Goal: Transaction & Acquisition: Obtain resource

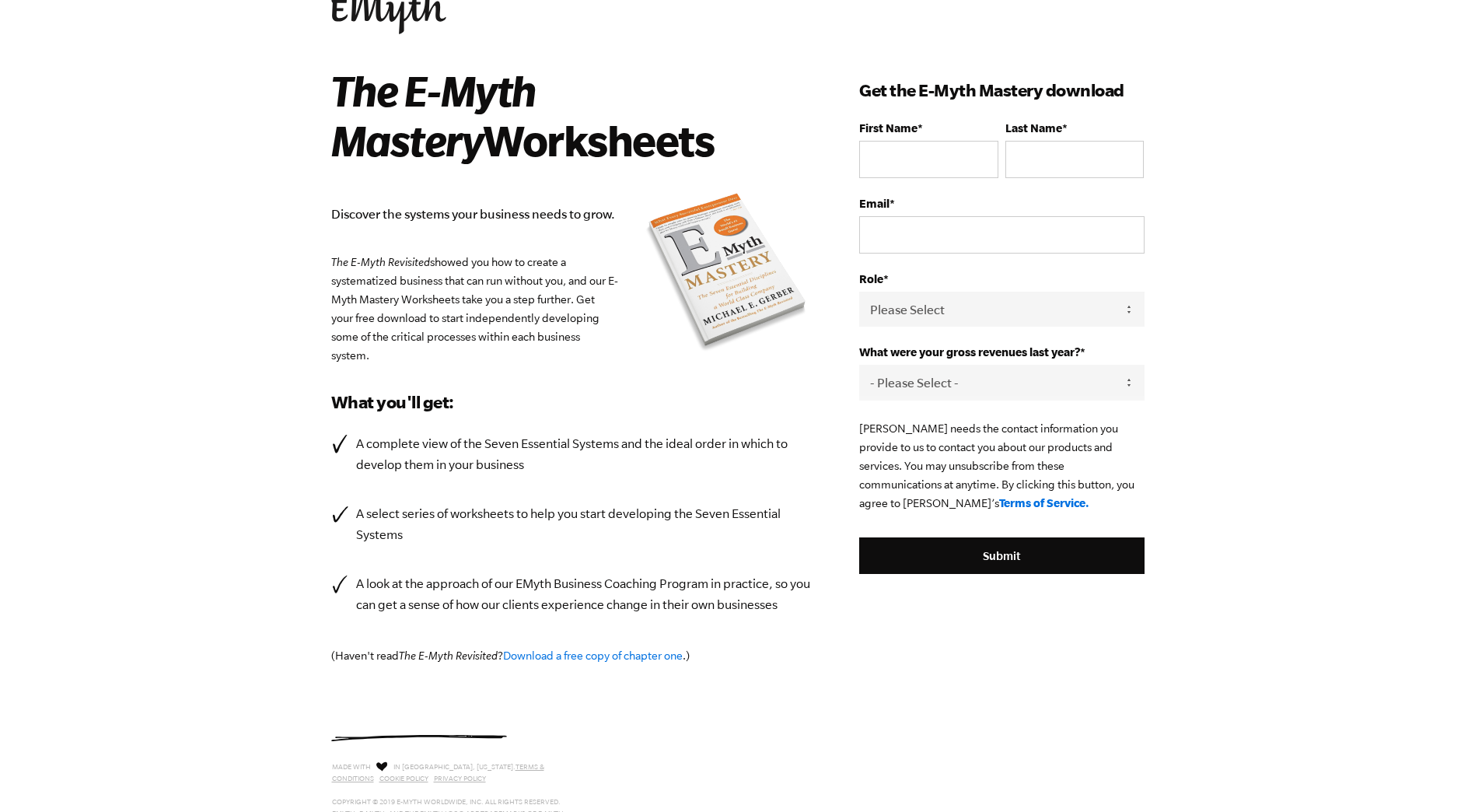
scroll to position [22, 0]
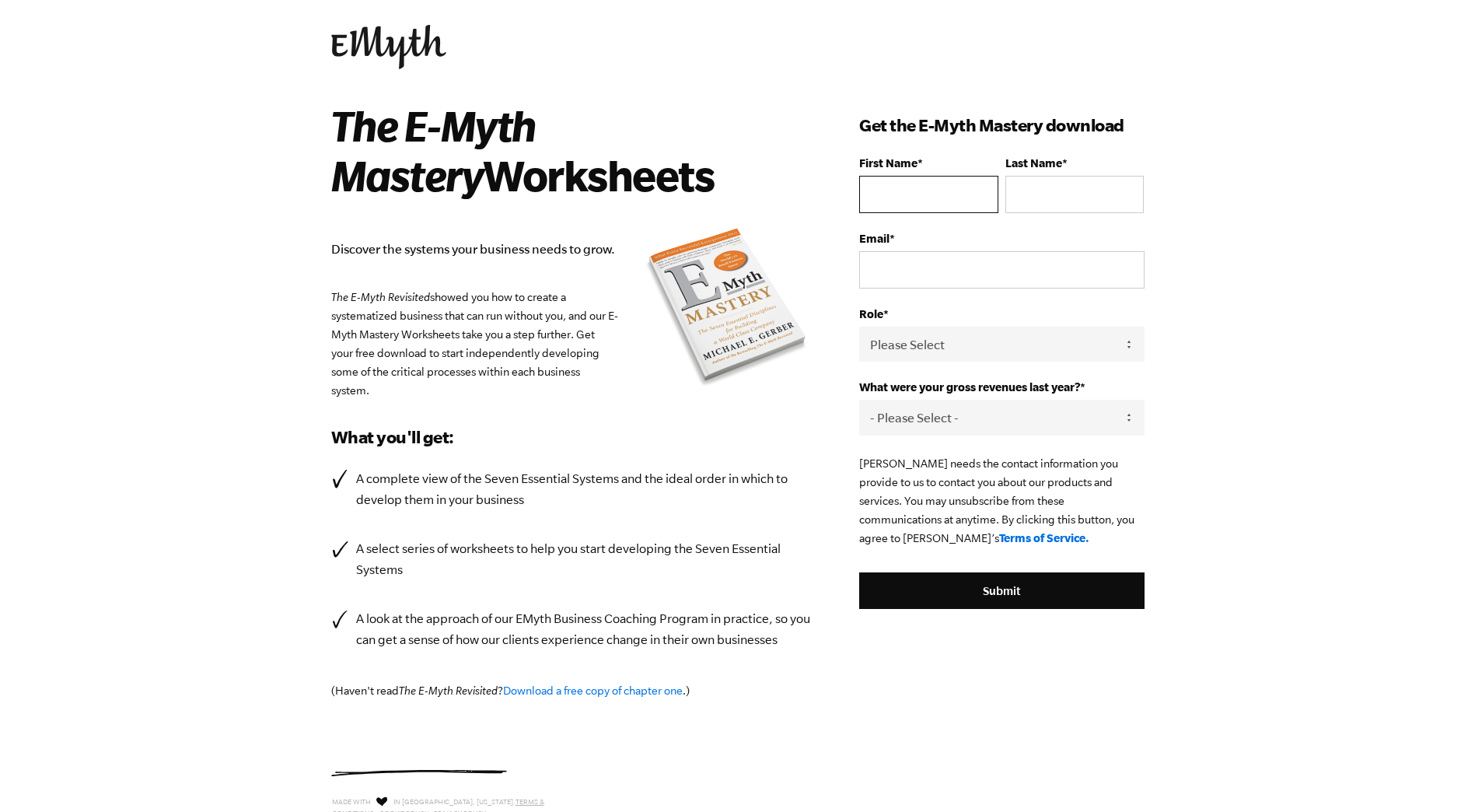
click at [920, 201] on input "First Name *" at bounding box center [929, 195] width 138 height 37
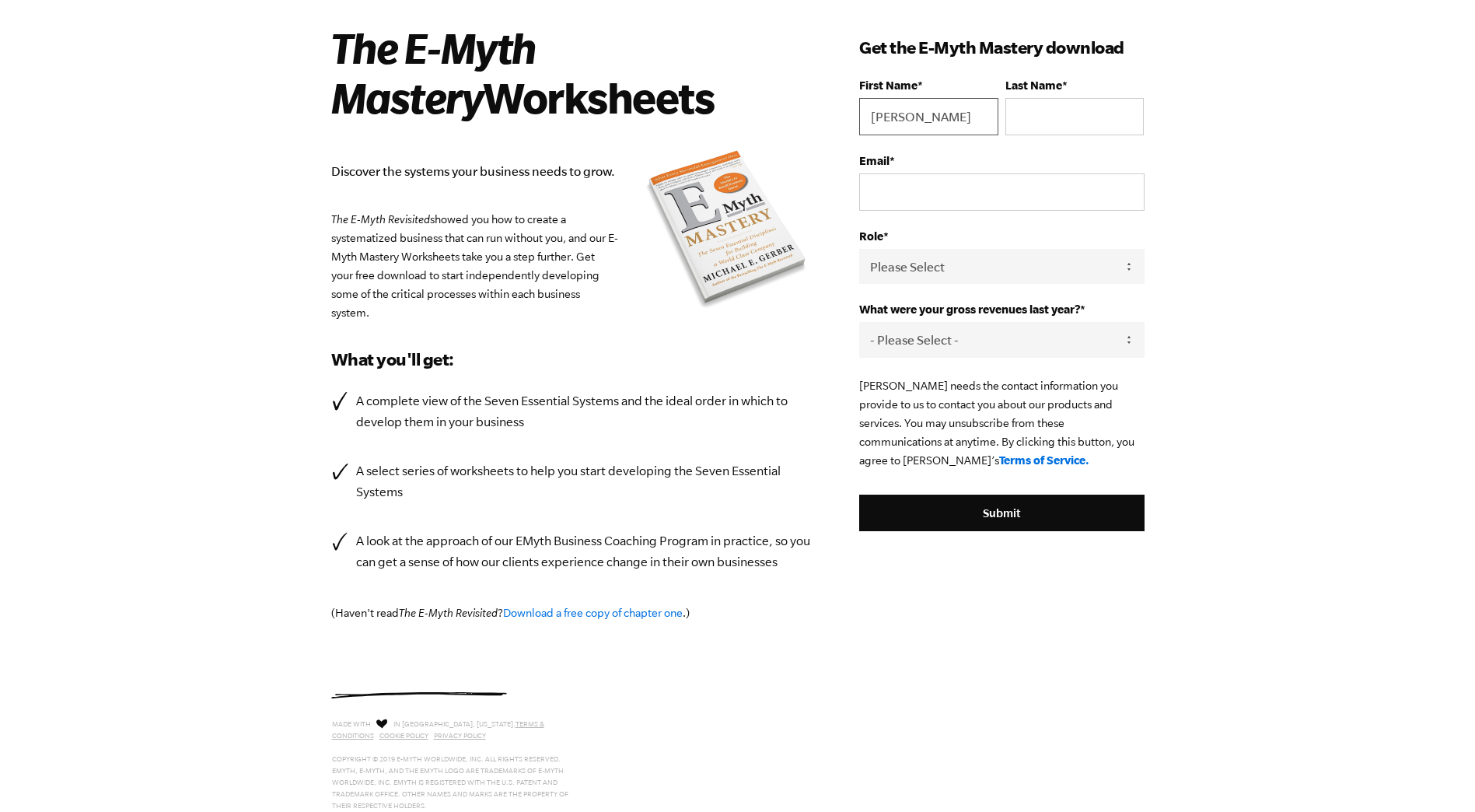
scroll to position [0, 0]
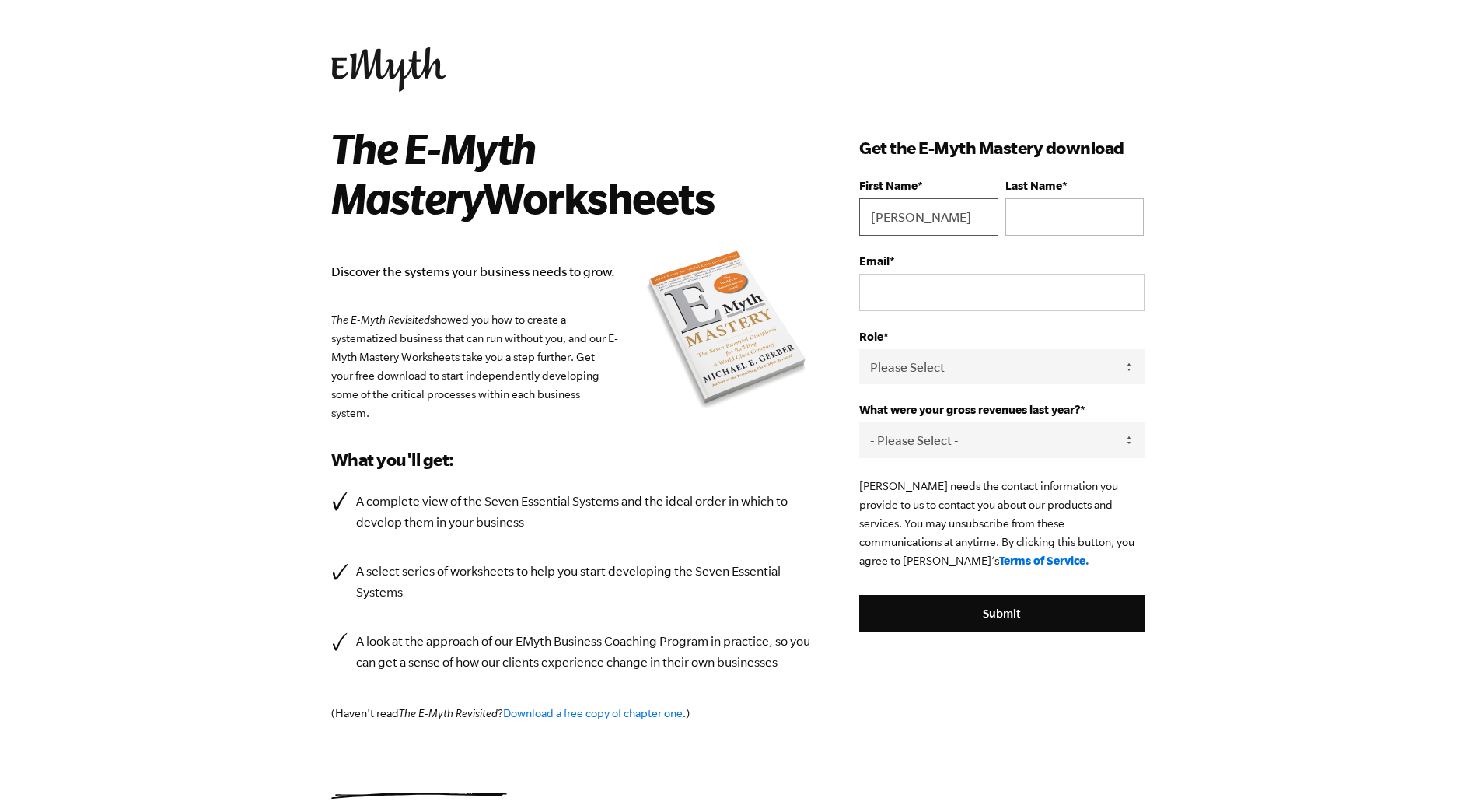
type input "[PERSON_NAME]"
click at [1052, 214] on input "Last Name *" at bounding box center [1075, 217] width 138 height 37
type input "[PERSON_NAME]"
type input "[PERSON_NAME][EMAIL_ADDRESS][DOMAIN_NAME]"
click at [1039, 369] on select "Please Select Owner Partner / Co-Owner Executive Employee / Other" at bounding box center [1002, 367] width 284 height 35
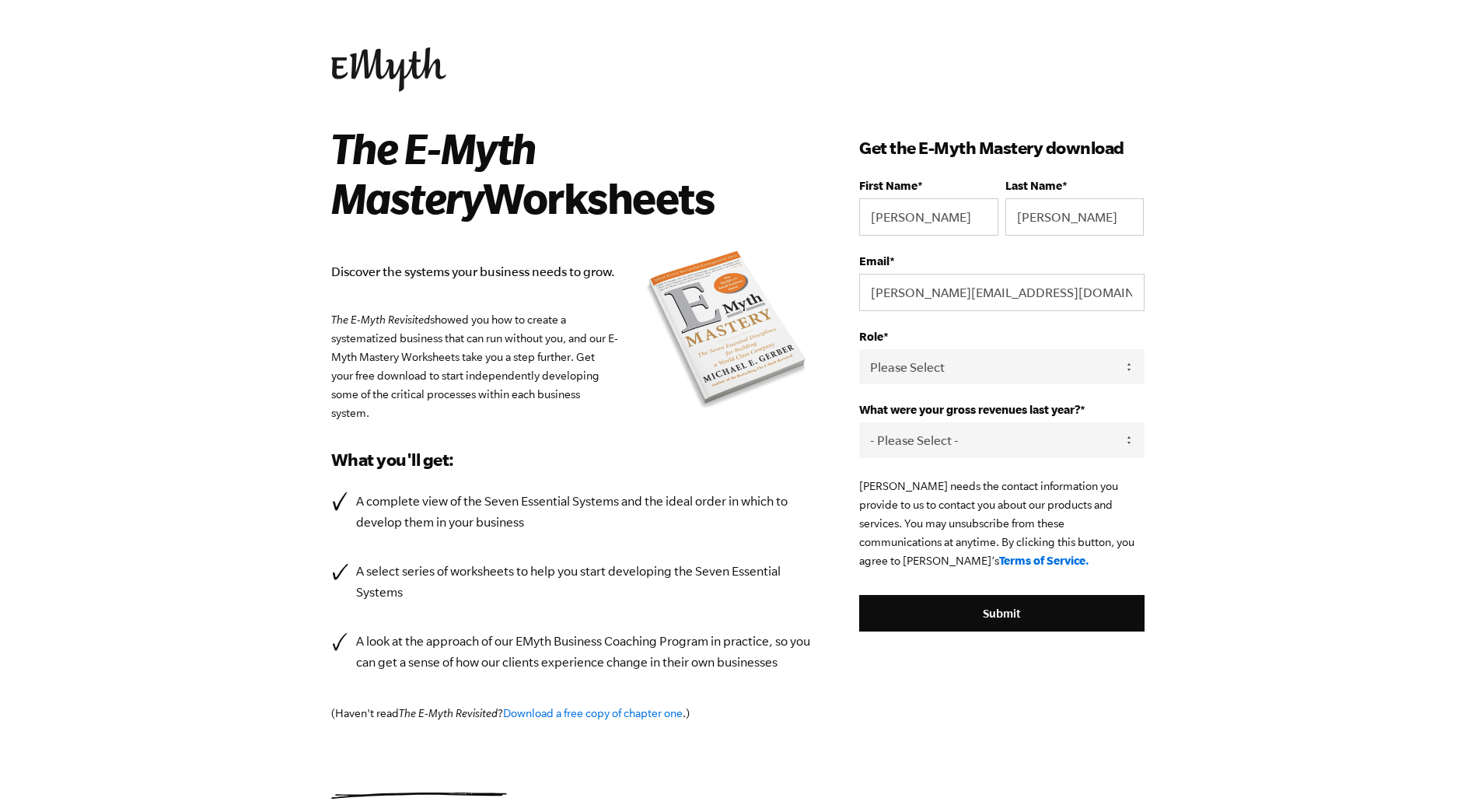
select select "Owner"
click at [860, 350] on select "Please Select Owner Partner / Co-Owner Executive Employee / Other" at bounding box center [1002, 367] width 284 height 35
click at [971, 437] on select "- Please Select - 0-75K 76-150K 151-275K 276-500K 501-750K 751-1M 1-2.5M 2.5-5M…" at bounding box center [1002, 440] width 284 height 35
select select "2.5-5M"
click at [860, 423] on select "- Please Select - 0-75K 76-150K 151-275K 276-500K 501-750K 751-1M 1-2.5M 2.5-5M…" at bounding box center [1002, 440] width 284 height 35
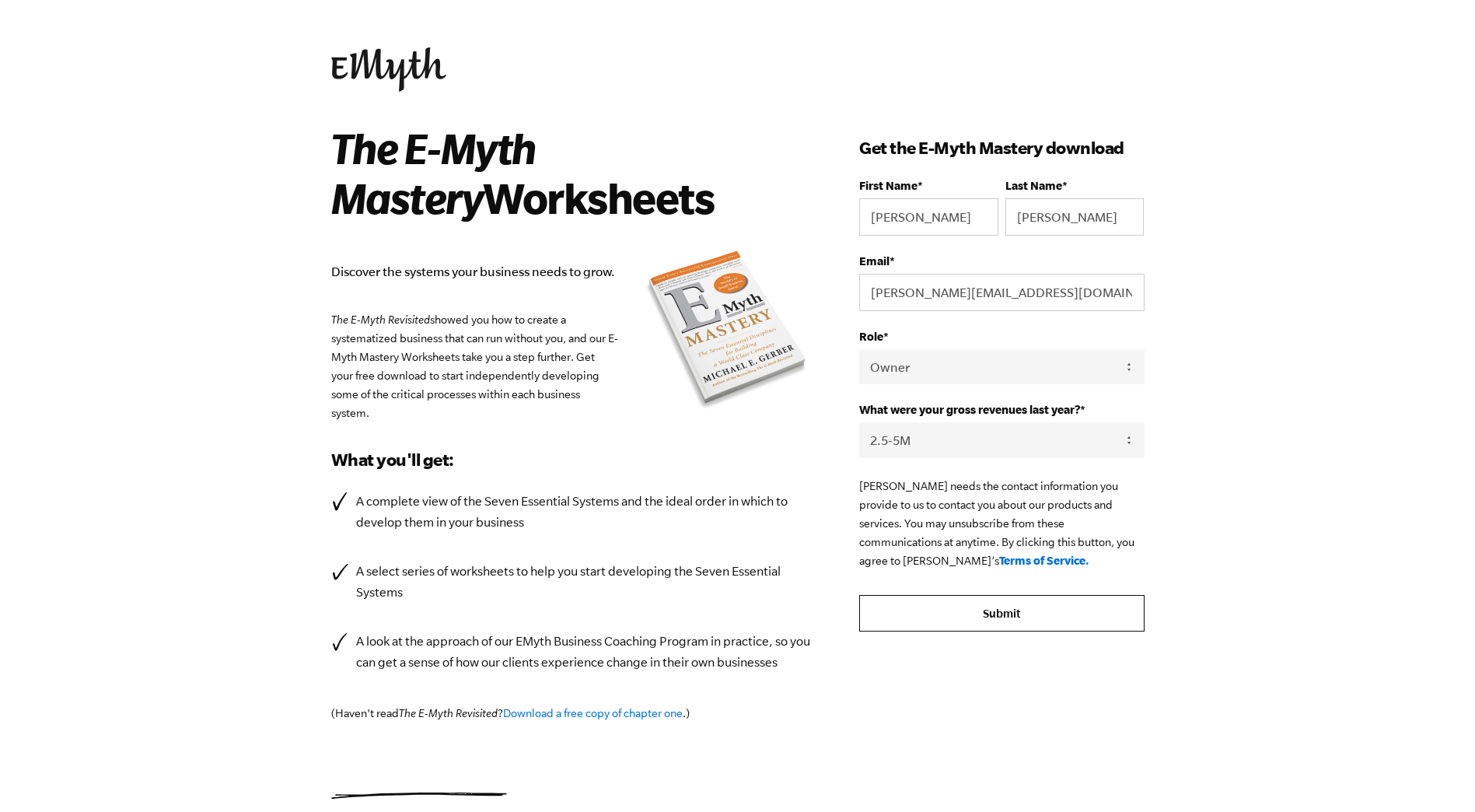
click at [1013, 617] on input "Submit" at bounding box center [1002, 613] width 284 height 37
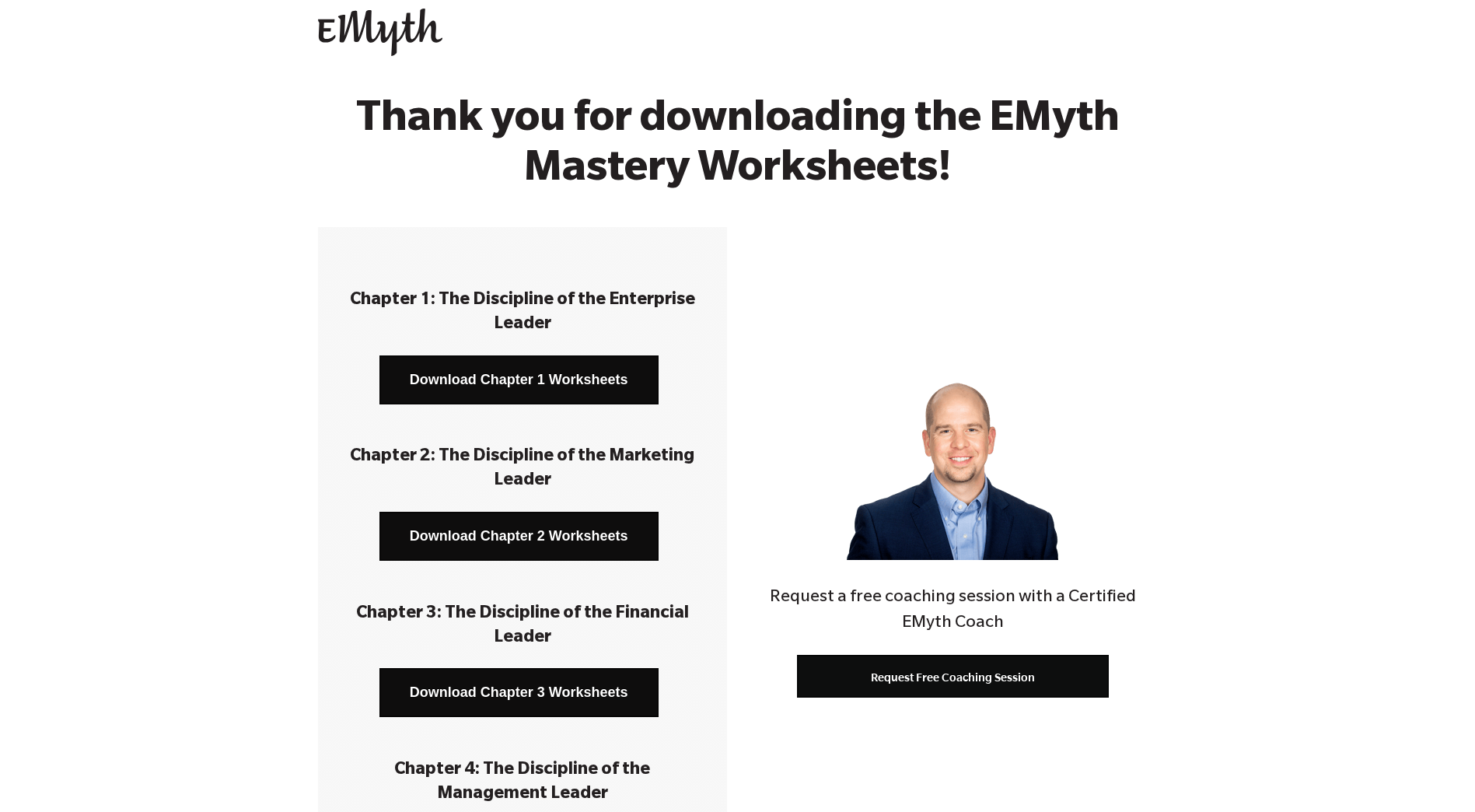
scroll to position [12, 0]
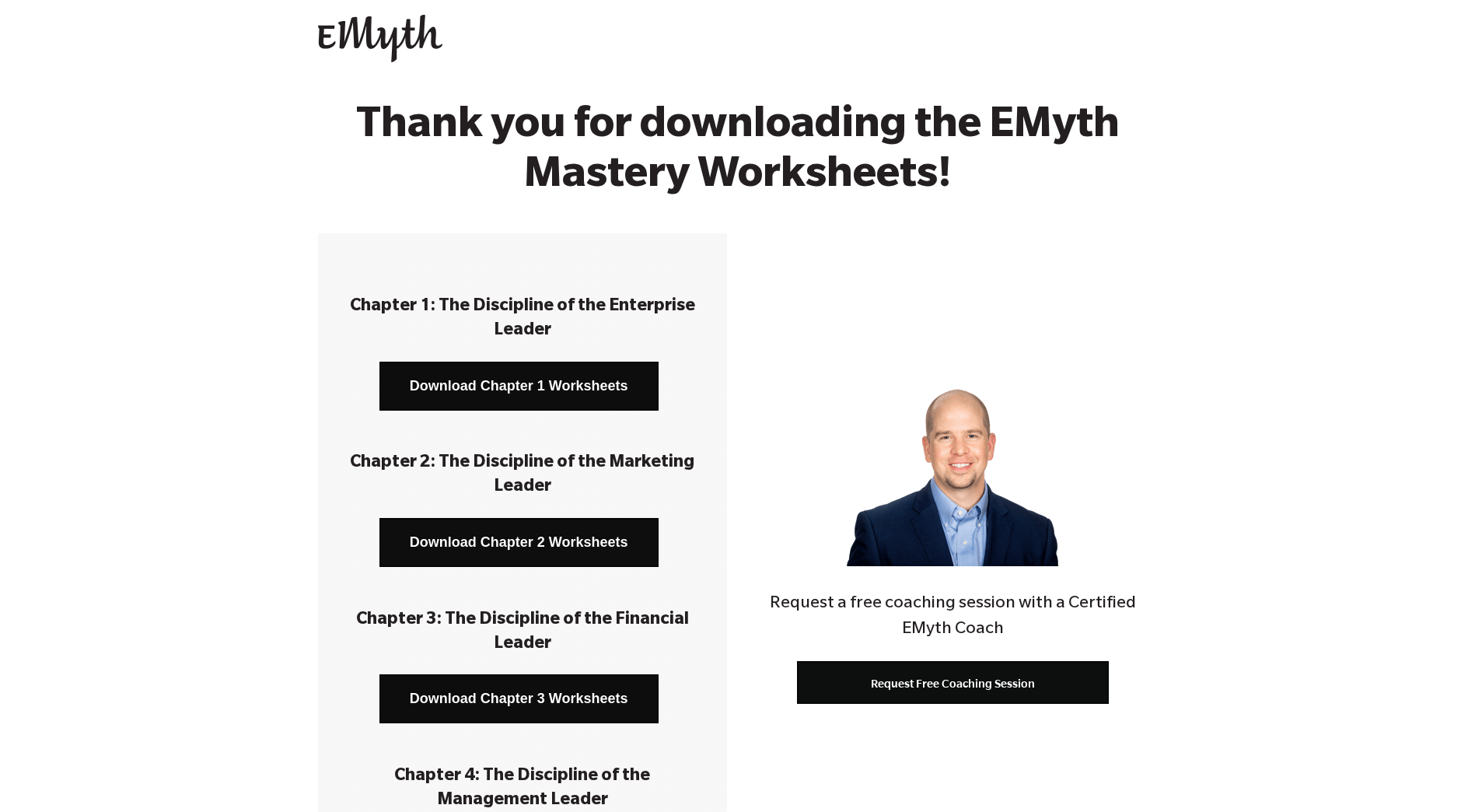
click at [558, 543] on link "Download Chapter 2 Worksheets" at bounding box center [519, 542] width 279 height 49
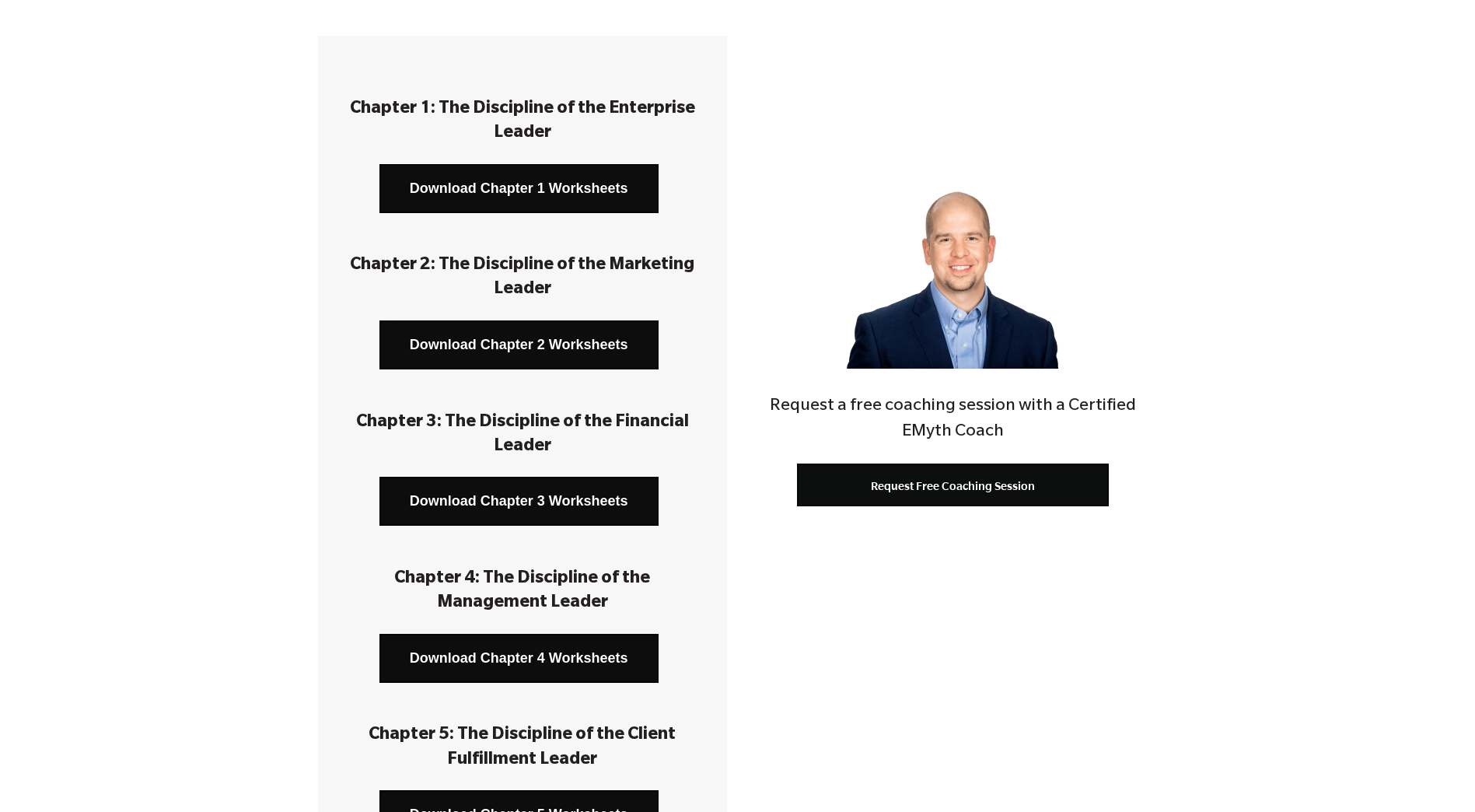
scroll to position [210, 0]
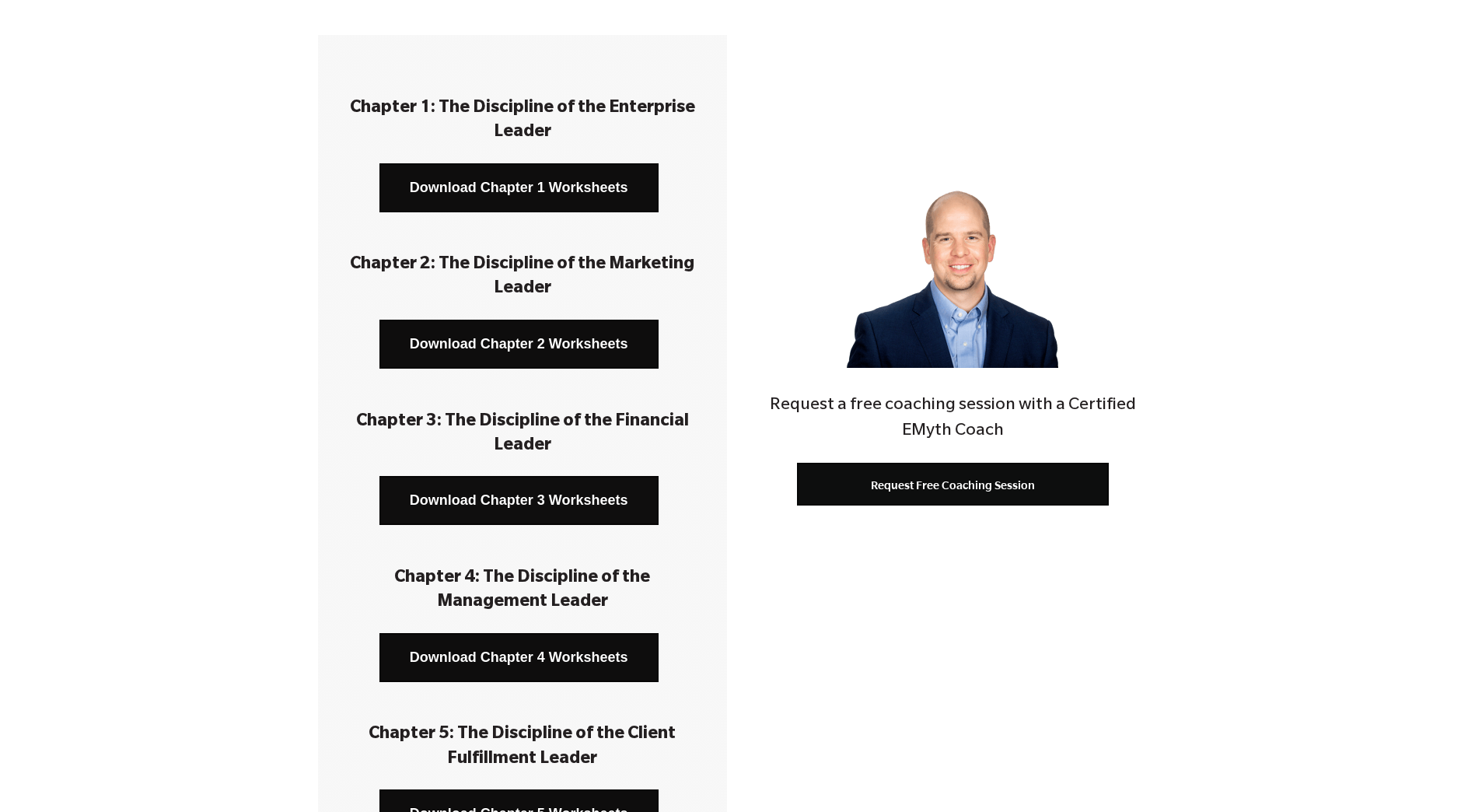
click at [567, 494] on link "Download Chapter 3 Worksheets" at bounding box center [519, 500] width 279 height 49
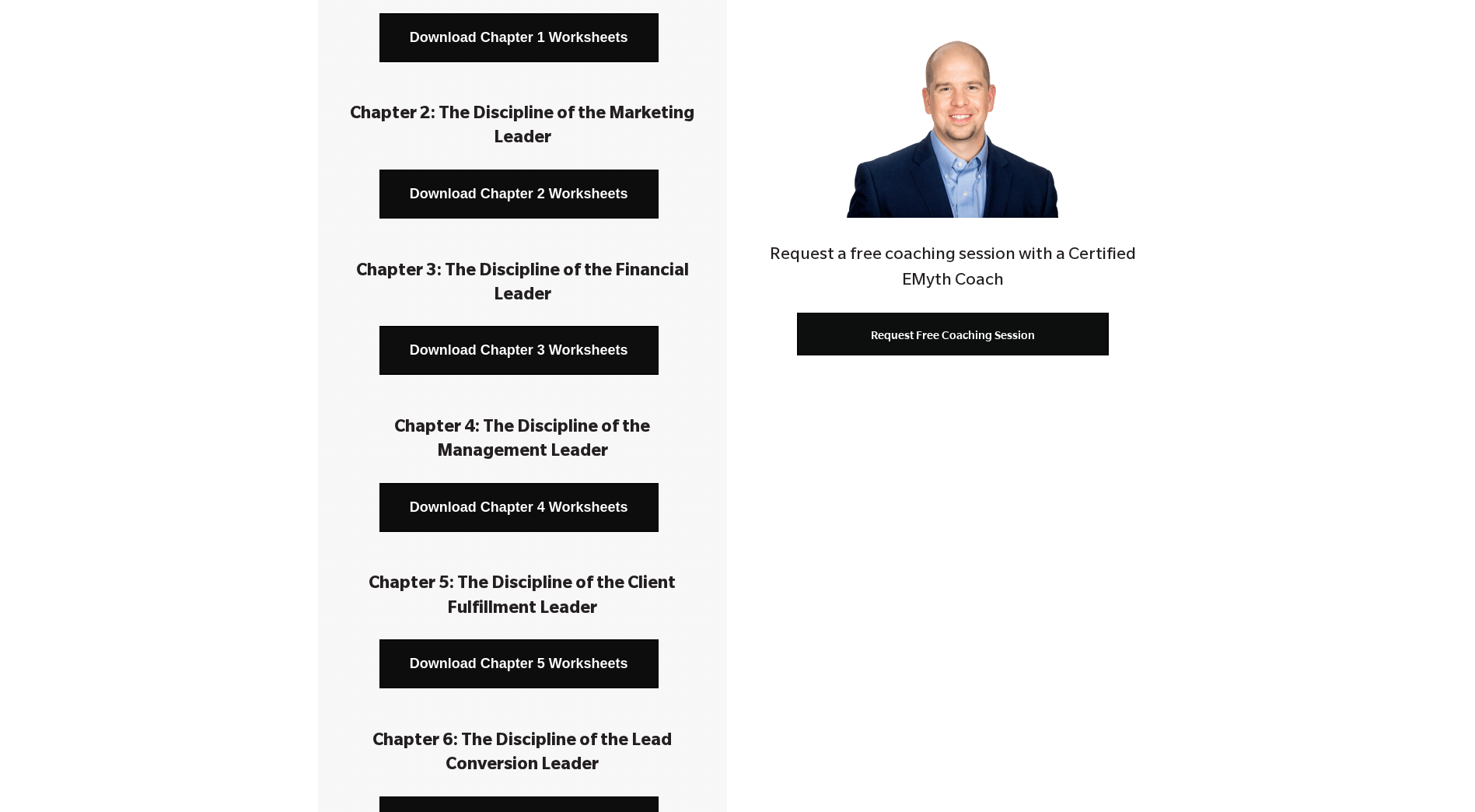
scroll to position [362, 0]
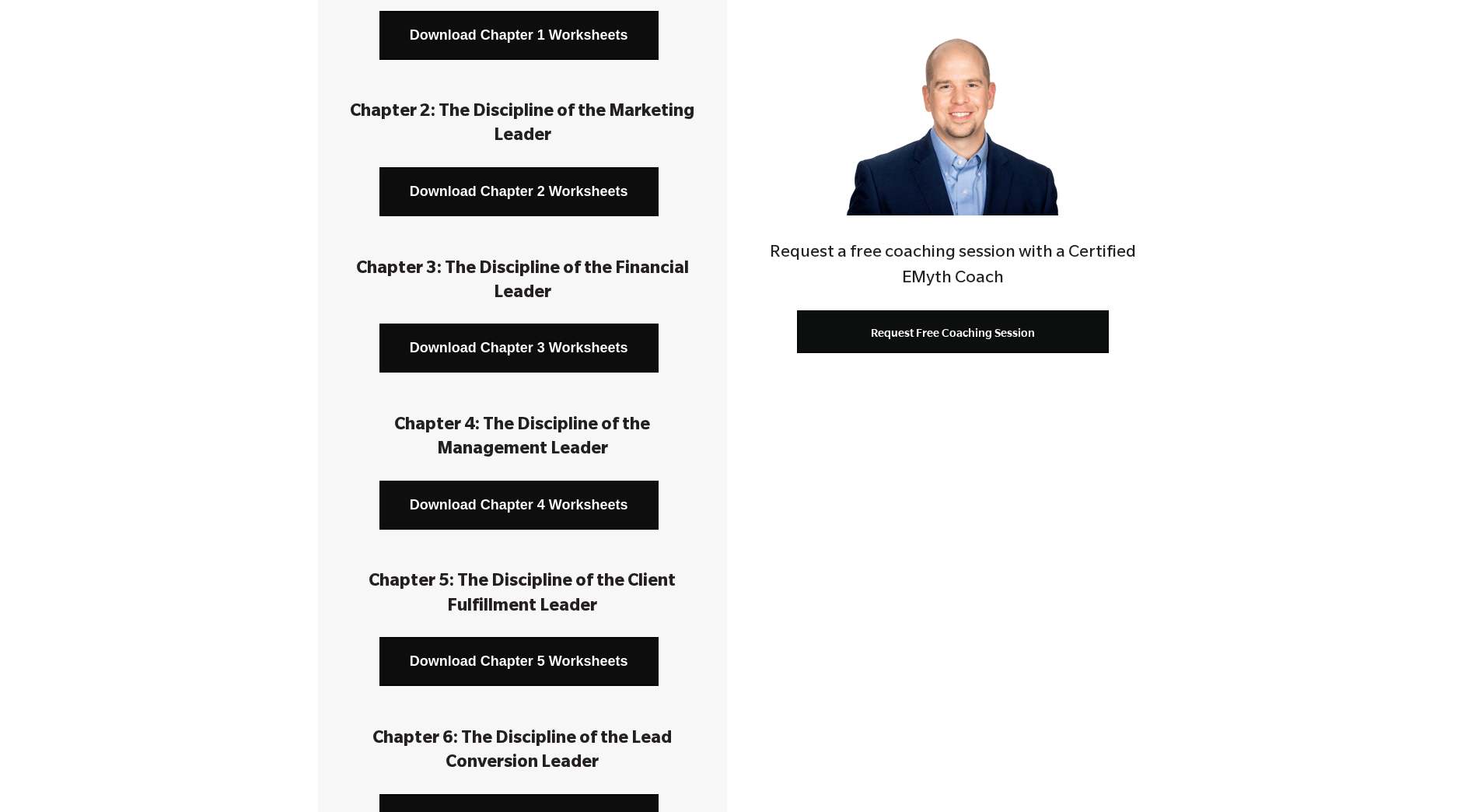
click at [539, 501] on link "Download Chapter 4 Worksheets" at bounding box center [519, 505] width 279 height 49
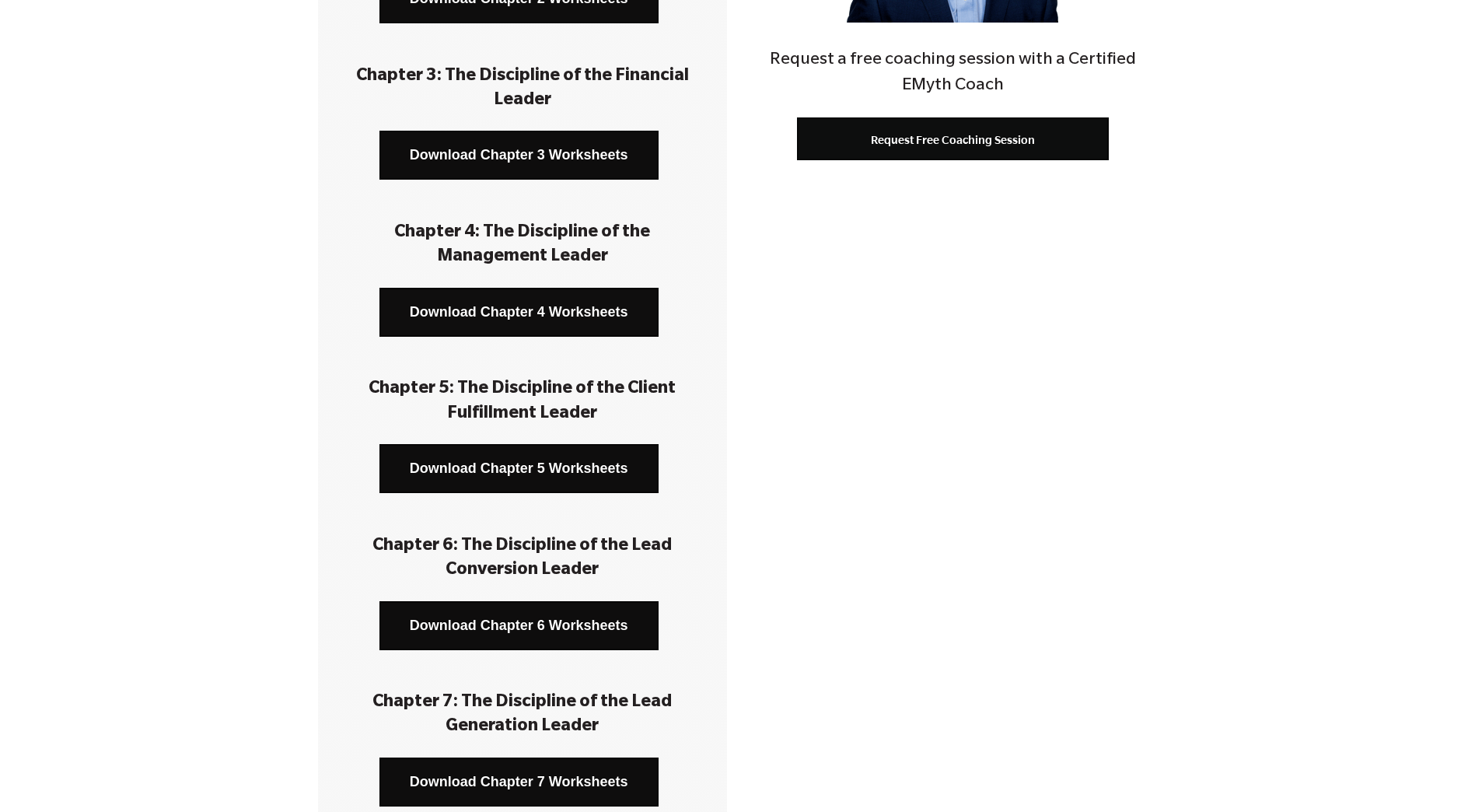
scroll to position [557, 0]
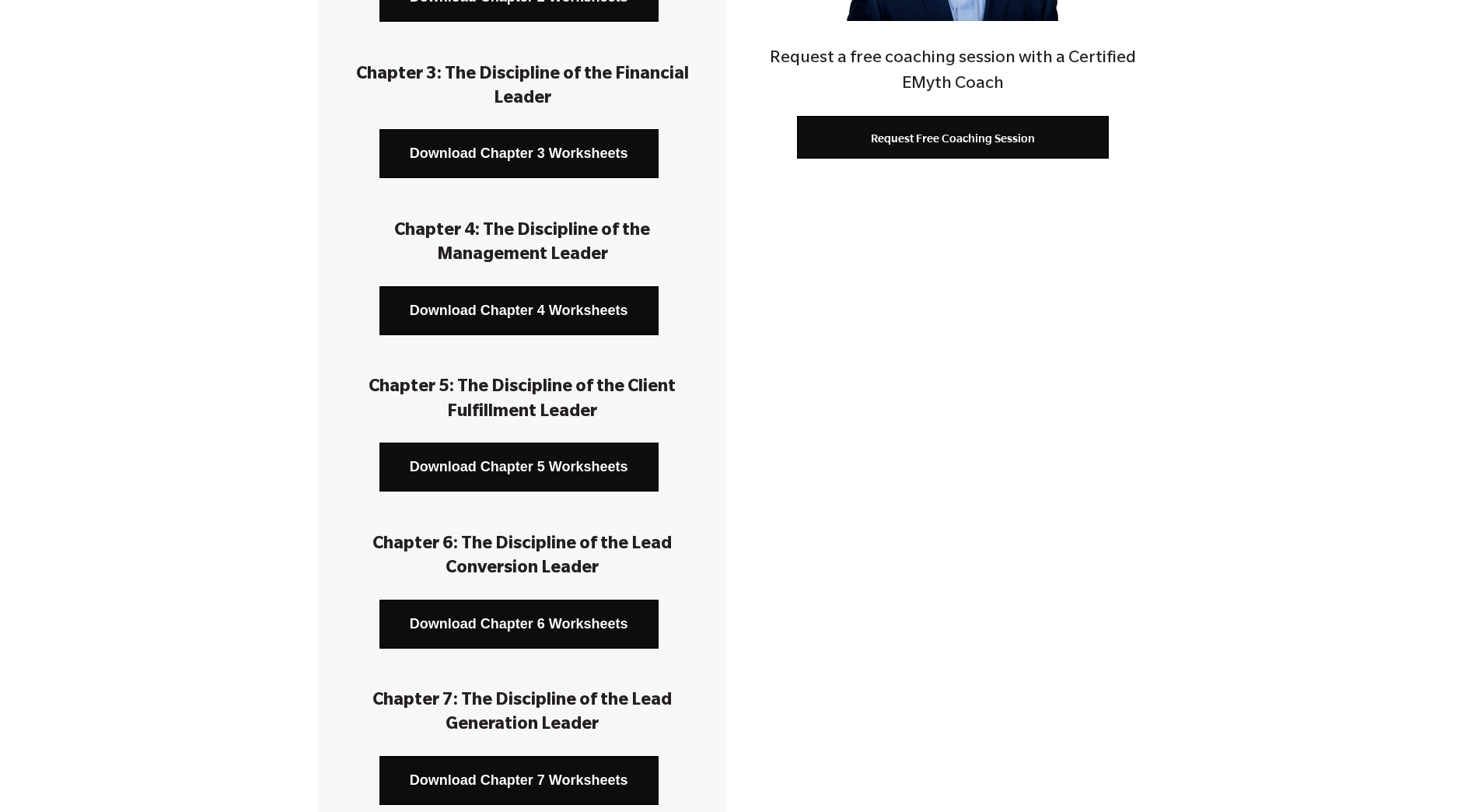
click at [504, 467] on link "Download Chapter 5 Worksheets" at bounding box center [519, 466] width 279 height 49
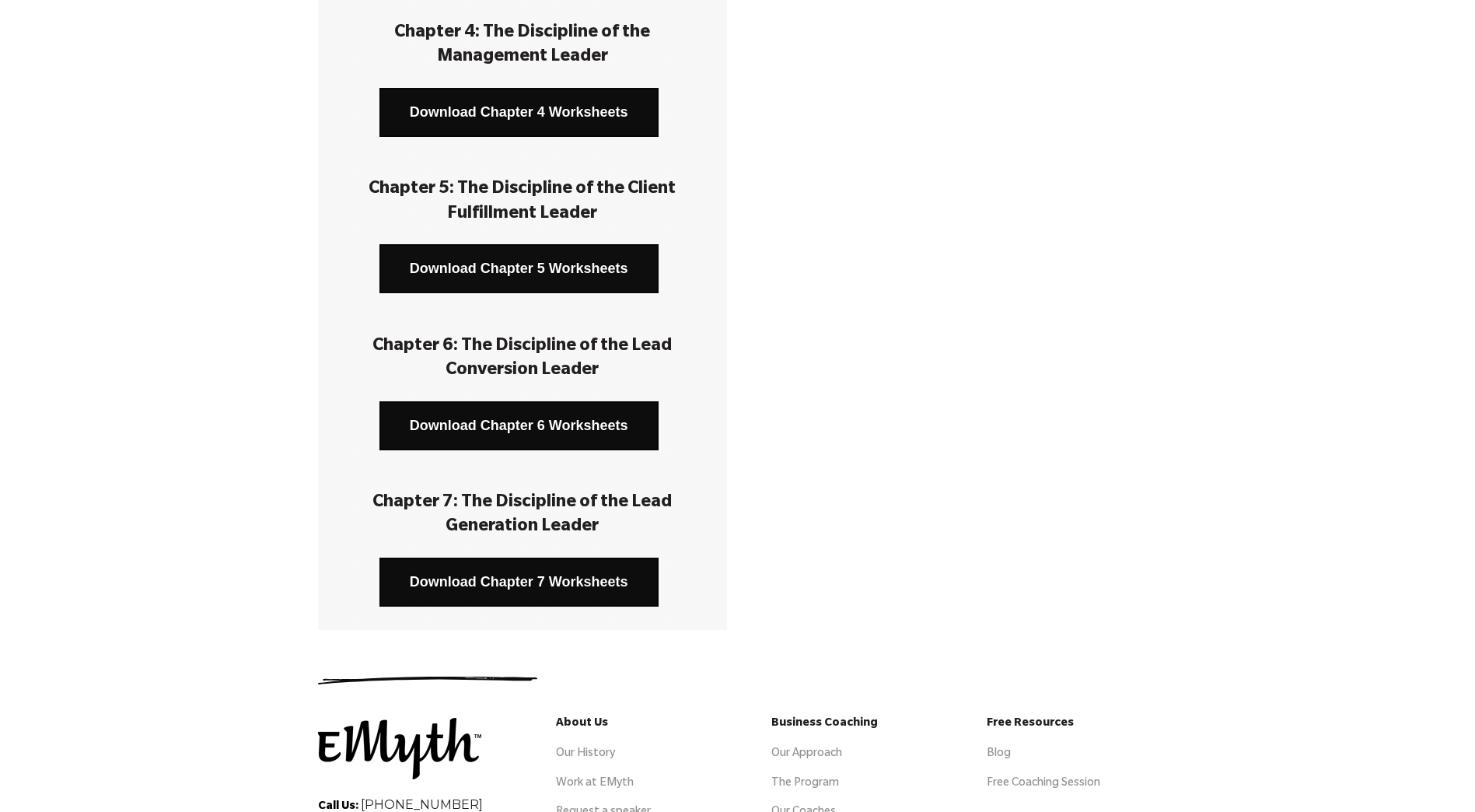
scroll to position [783, 0]
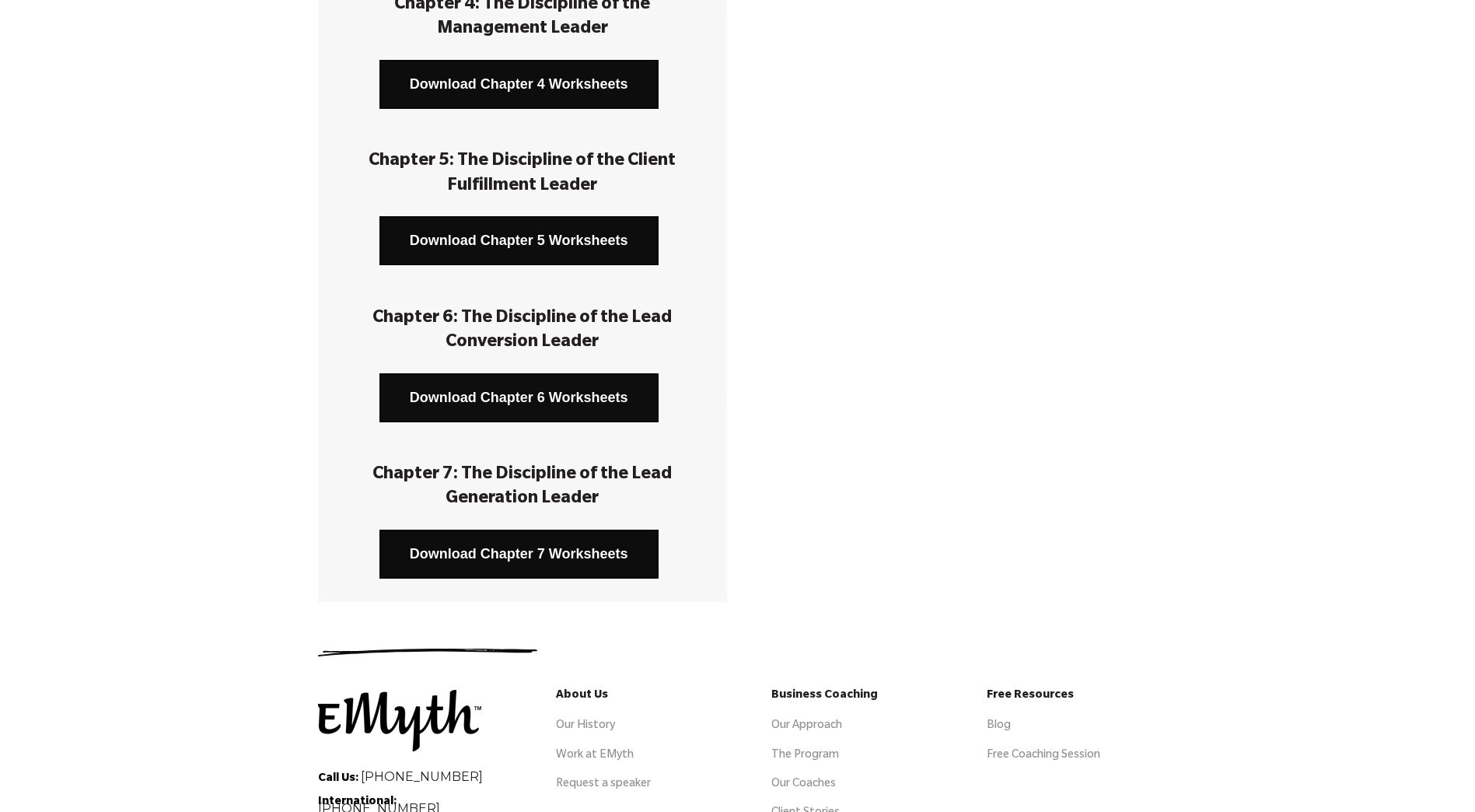
click at [500, 401] on link "Download Chapter 6 Worksheets" at bounding box center [519, 397] width 279 height 49
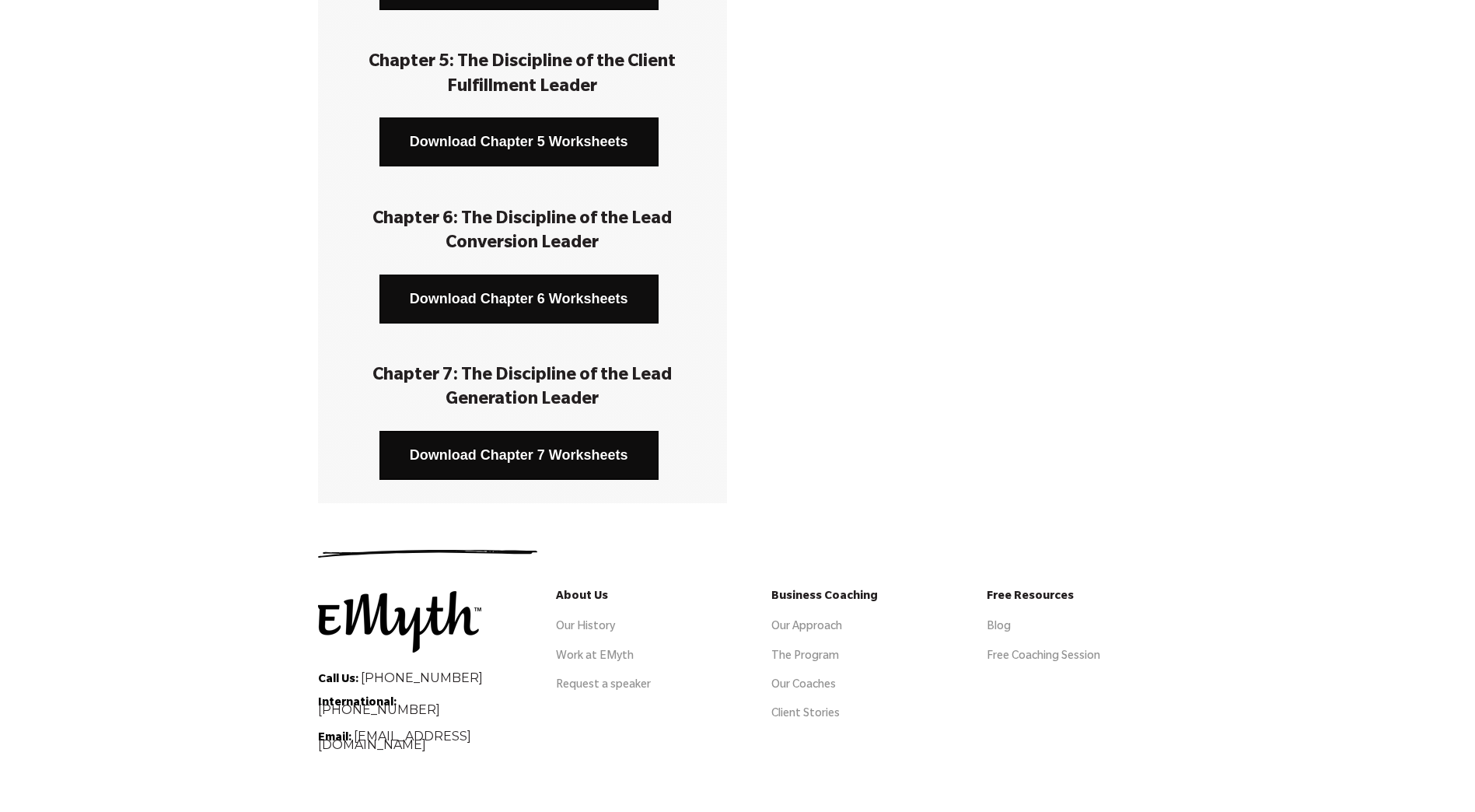
scroll to position [883, 0]
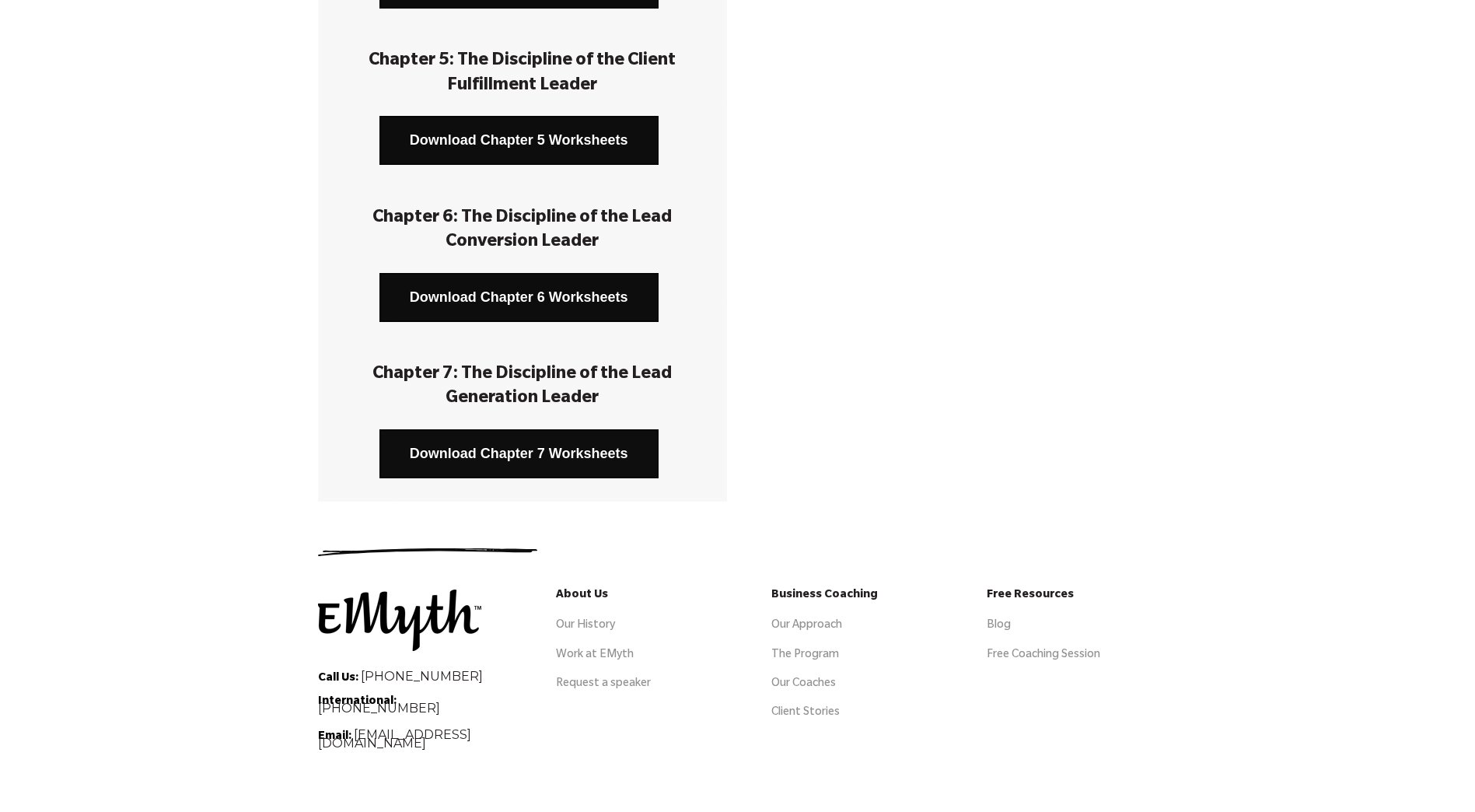
click at [502, 449] on link "Download Chapter 7 Worksheets" at bounding box center [519, 454] width 279 height 49
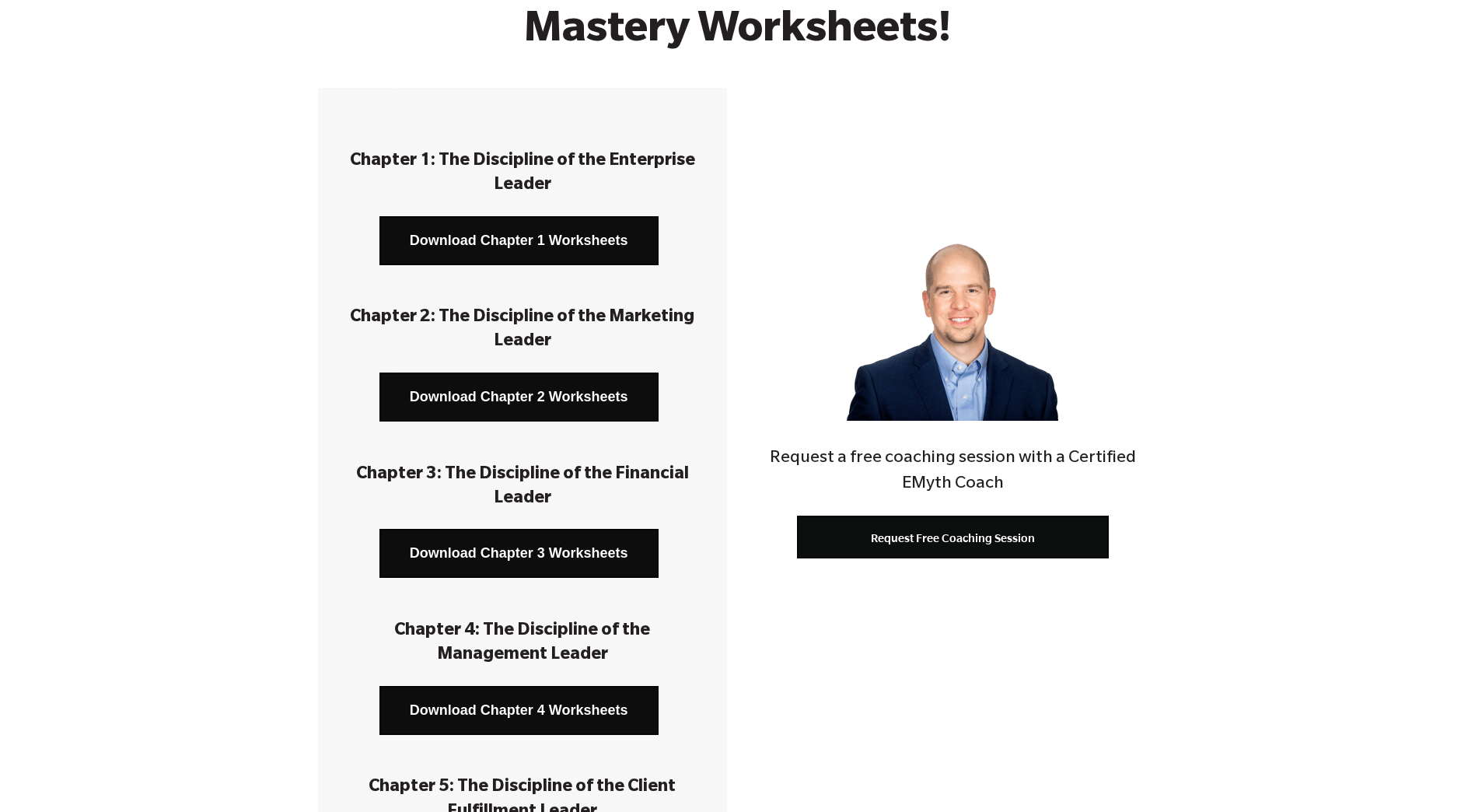
scroll to position [0, 0]
